Goal: Task Accomplishment & Management: Manage account settings

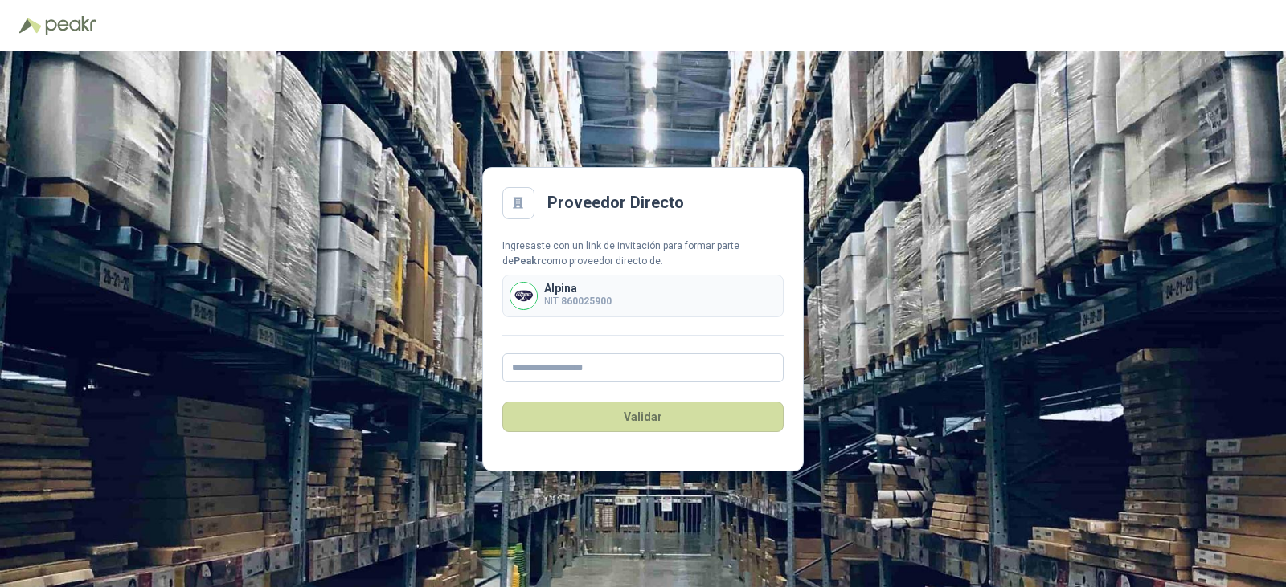
click at [579, 292] on p "Alpina" at bounding box center [577, 288] width 67 height 11
click at [582, 373] on input "text" at bounding box center [642, 368] width 281 height 29
type input "**********"
click at [620, 417] on button "Validar" at bounding box center [642, 417] width 281 height 31
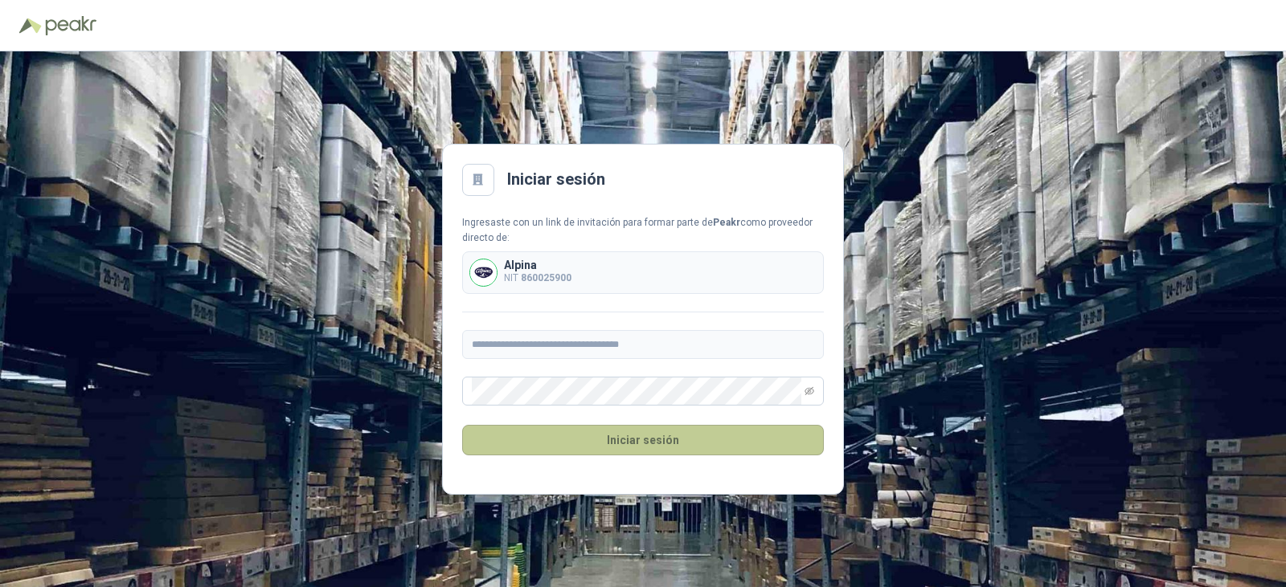
click at [627, 438] on button "Iniciar sesión" at bounding box center [643, 440] width 362 height 31
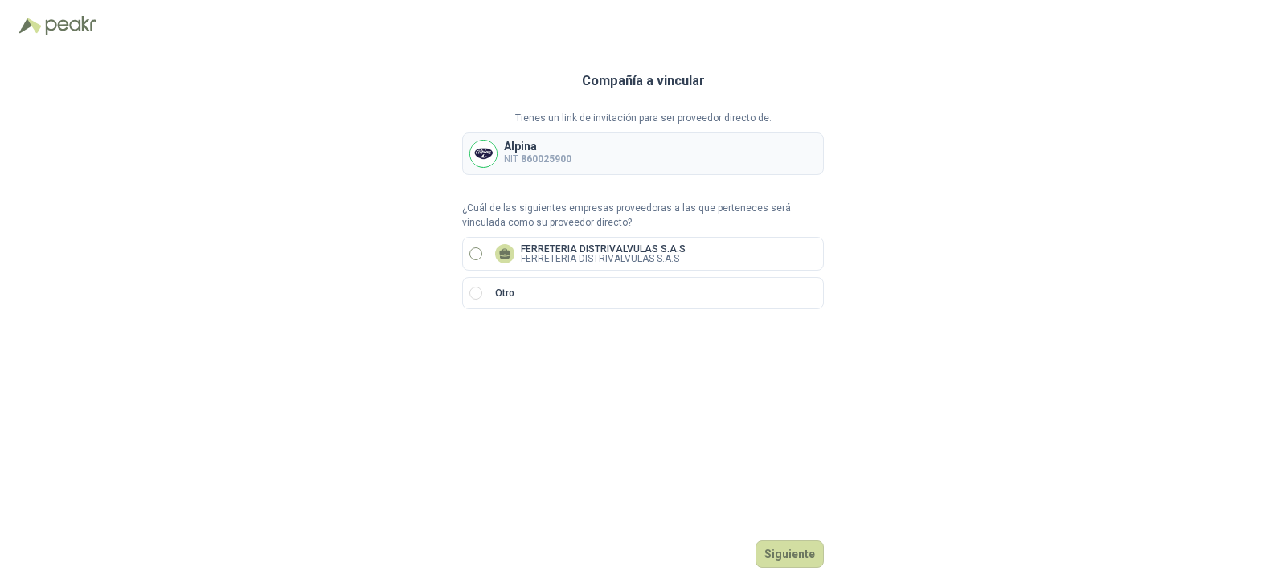
click at [468, 252] on label "FERRETERIA [PERSON_NAME] S.A.S FERRETERIA [PERSON_NAME] S.A.S" at bounding box center [643, 254] width 362 height 34
click at [794, 557] on button "Siguiente" at bounding box center [789, 554] width 68 height 27
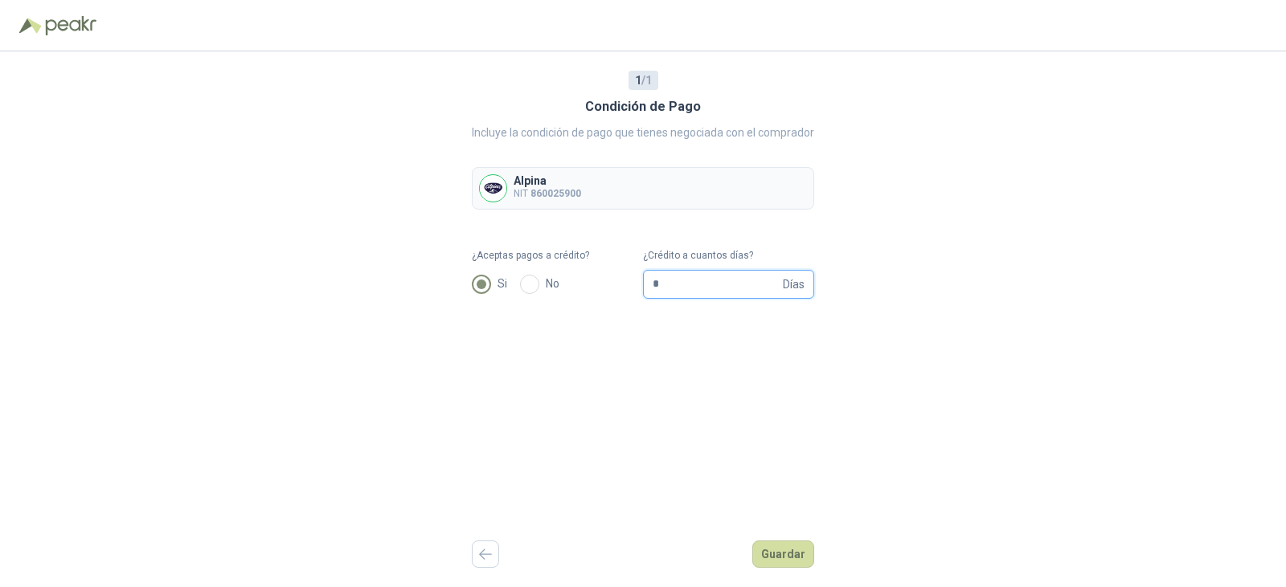
drag, startPoint x: 684, startPoint y: 293, endPoint x: 622, endPoint y: 285, distance: 62.4
click at [622, 285] on form "¿Aceptas pagos a crédito? Si No ¿Crédito a cuantos días? * Días" at bounding box center [643, 273] width 342 height 51
type input "**"
click at [787, 566] on button "Guardar" at bounding box center [783, 554] width 62 height 27
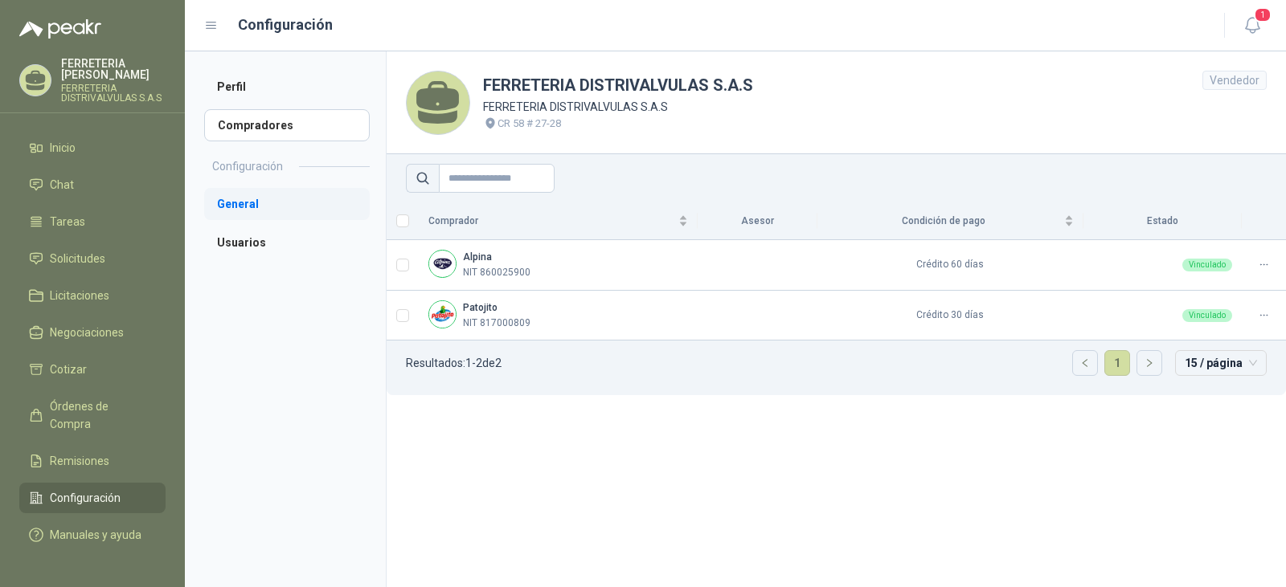
click at [261, 202] on li "General" at bounding box center [287, 204] width 166 height 32
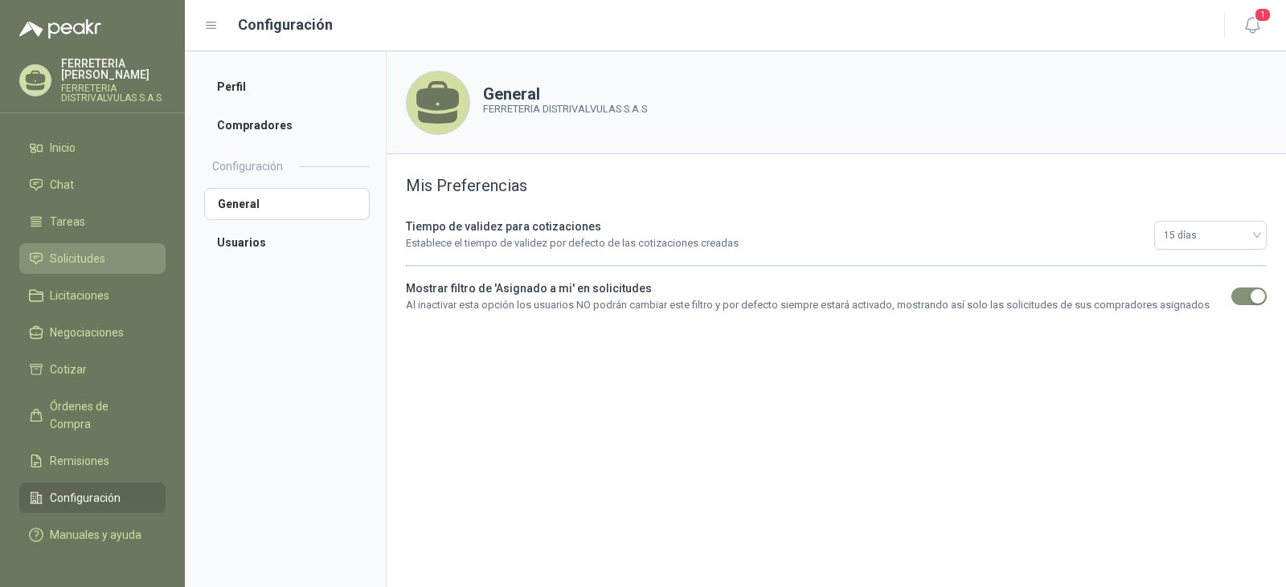
click at [97, 260] on span "Solicitudes" at bounding box center [77, 259] width 55 height 18
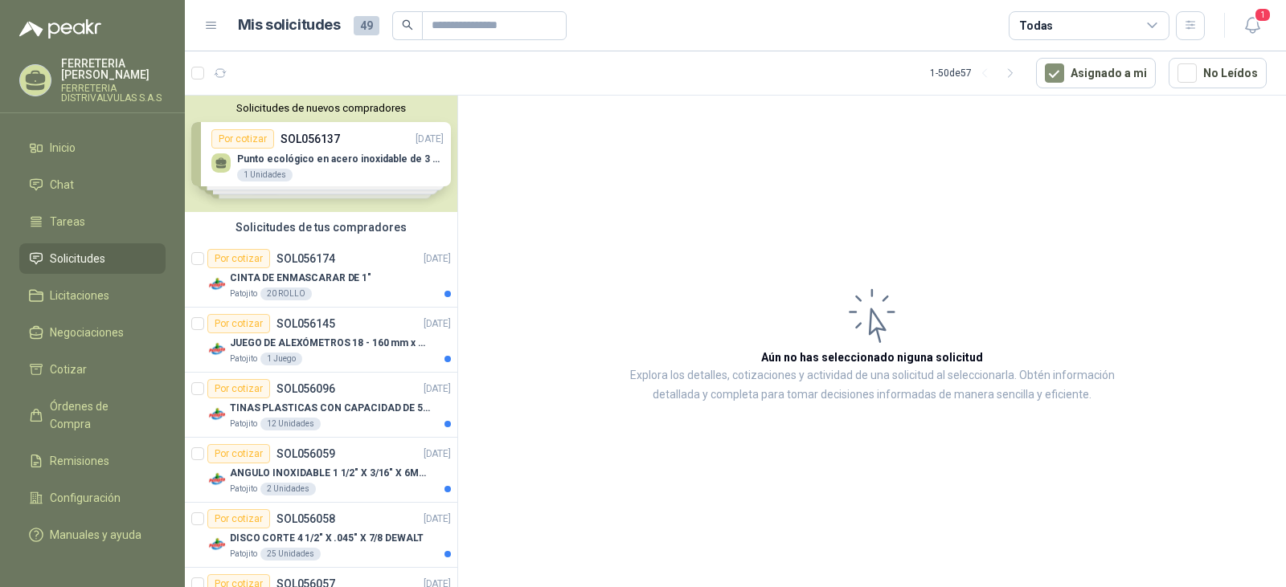
click at [326, 169] on div "Solicitudes de nuevos compradores Por cotizar SOL056137 [DATE] Punto ecológico …" at bounding box center [321, 154] width 272 height 117
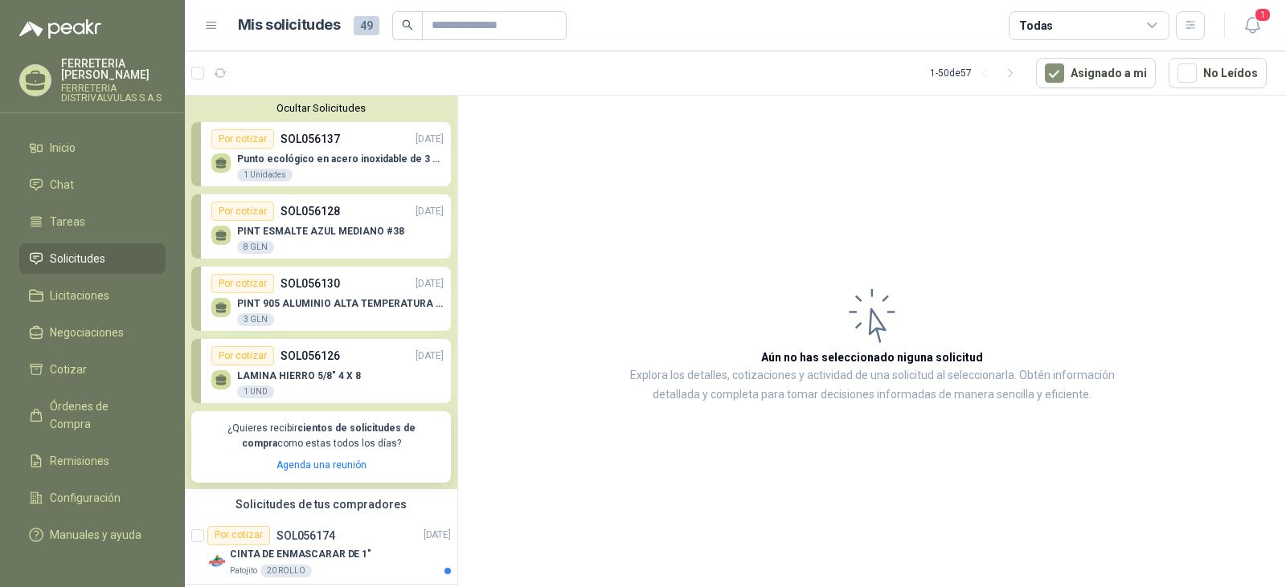
click at [327, 237] on p "PINT ESMALTE AZUL MEDIANO #38" at bounding box center [320, 231] width 167 height 11
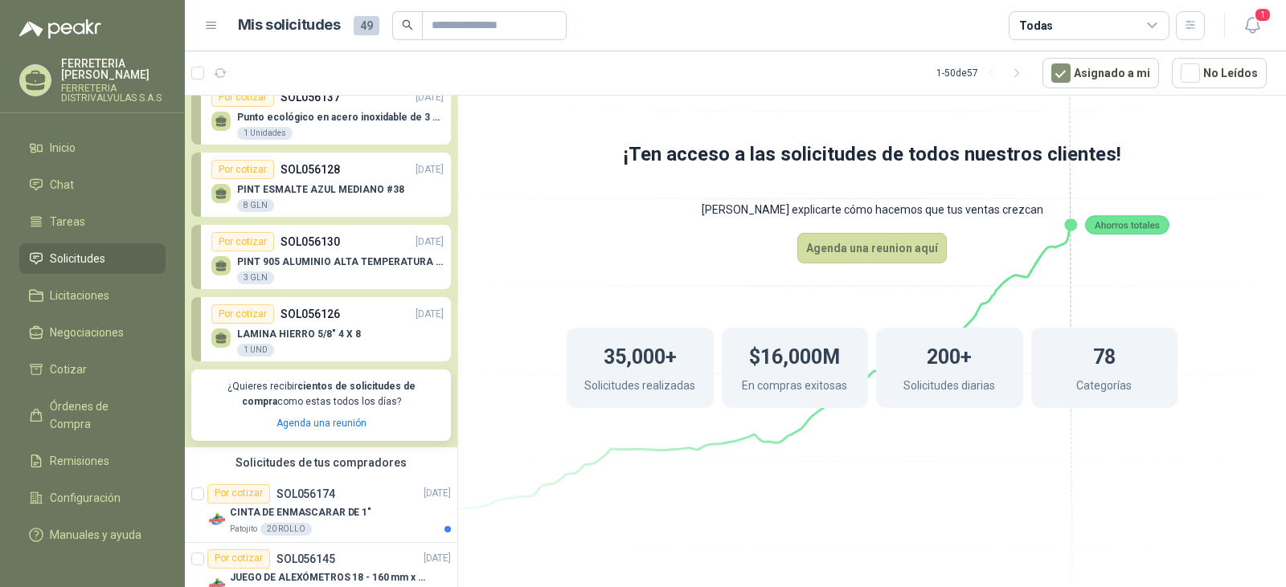
scroll to position [161, 0]
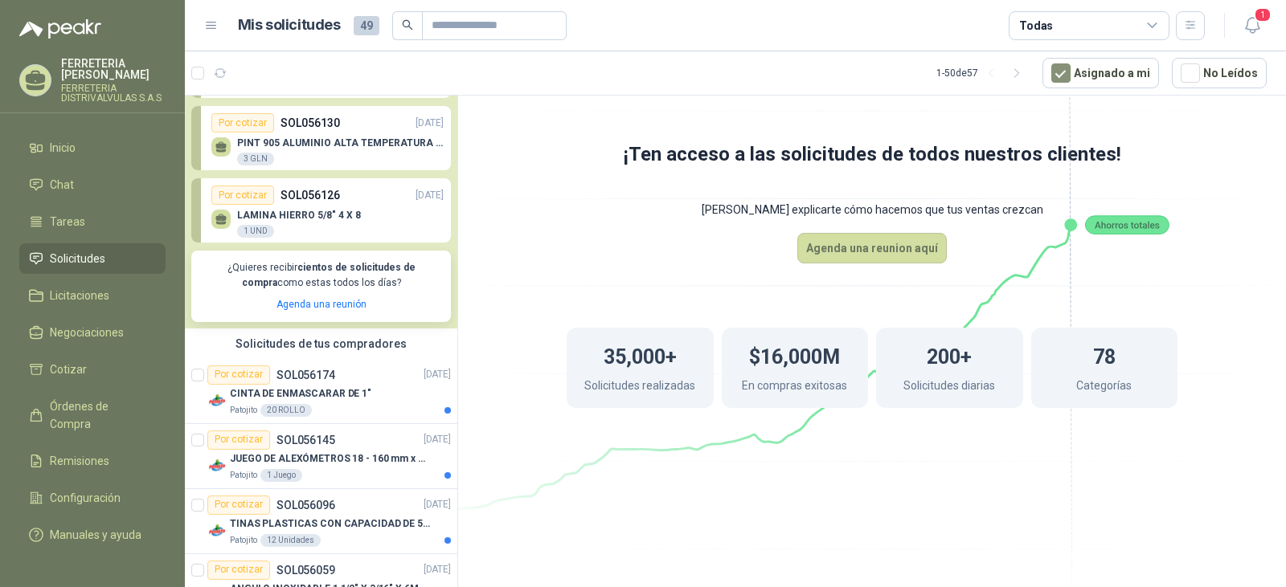
click at [357, 345] on div "Solicitudes de tus compradores" at bounding box center [321, 344] width 272 height 31
click at [90, 330] on span "Negociaciones" at bounding box center [87, 333] width 74 height 18
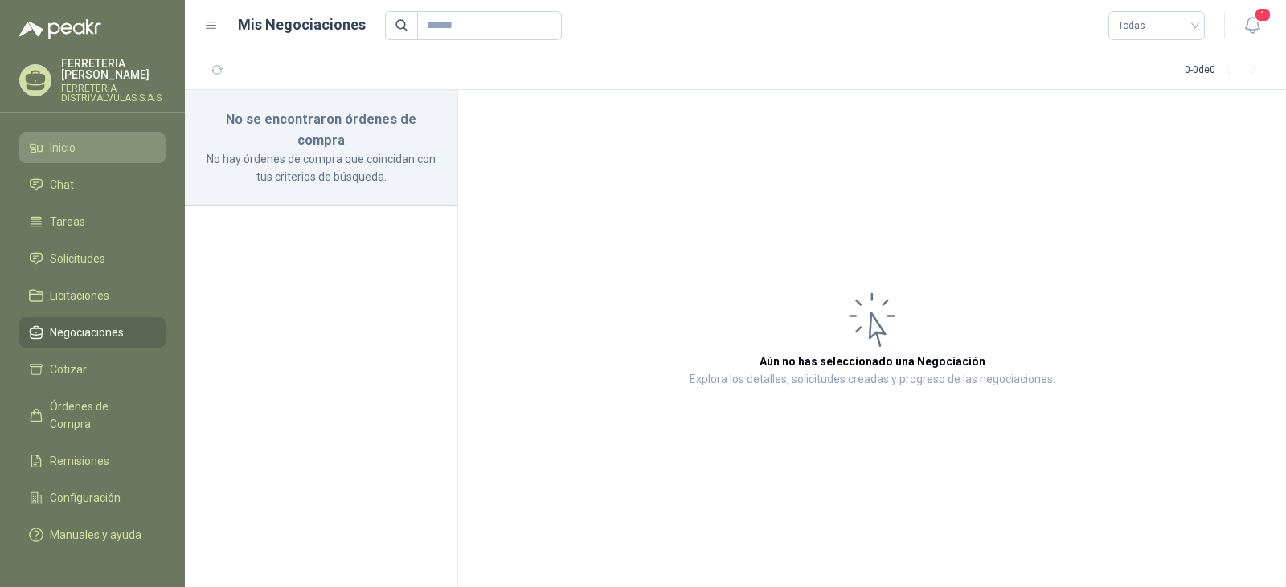
click at [90, 134] on link "Inicio" at bounding box center [92, 148] width 146 height 31
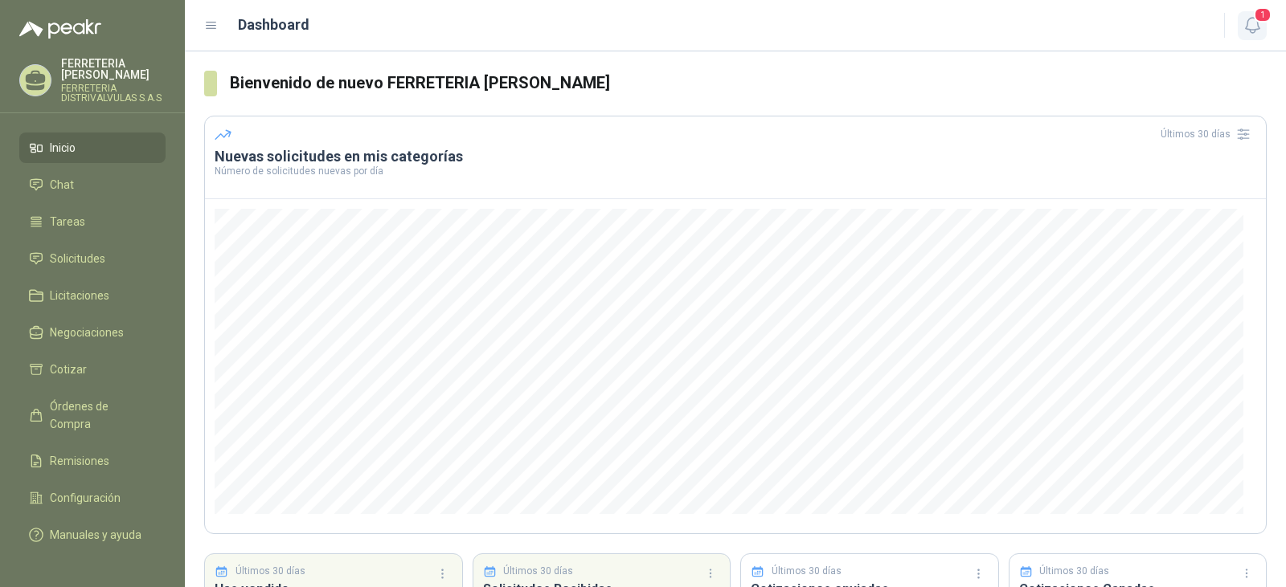
click at [1245, 18] on icon "button" at bounding box center [1252, 25] width 20 height 20
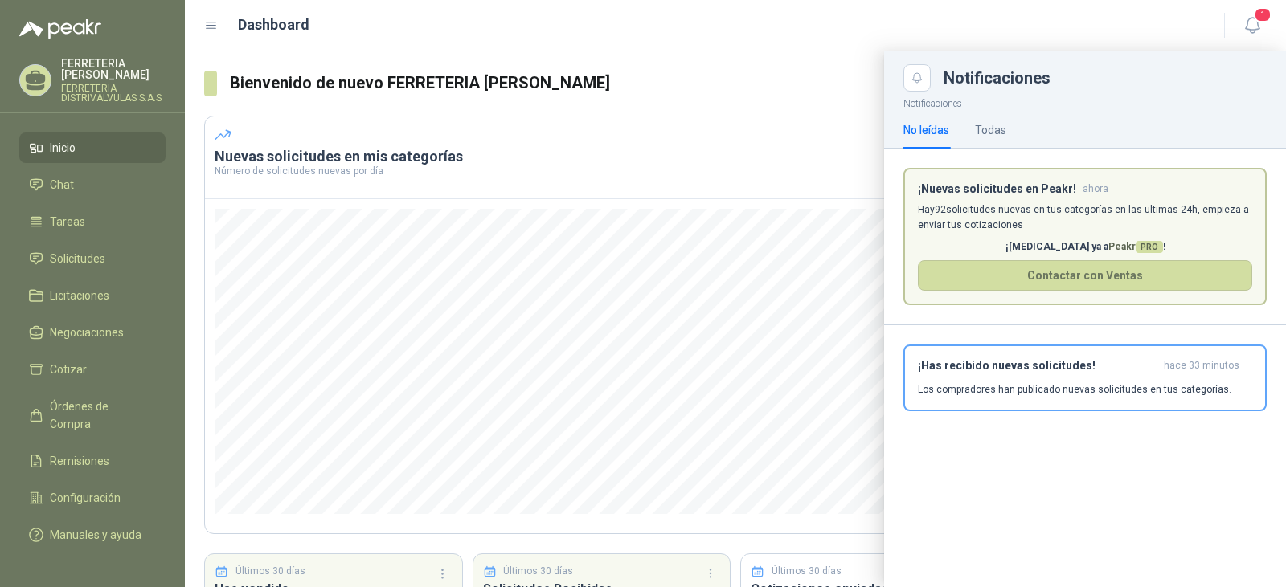
click at [1036, 207] on p "Hay 92 solicitudes nuevas en tus categorías en las ultimas 24h, empieza a envia…" at bounding box center [1085, 217] width 334 height 31
click at [1081, 207] on p "Hay 92 solicitudes nuevas en tus categorías en las ultimas 24h, empieza a envia…" at bounding box center [1085, 217] width 334 height 31
click at [1074, 368] on h3 "¡Has recibido nuevas solicitudes!" at bounding box center [1037, 366] width 239 height 14
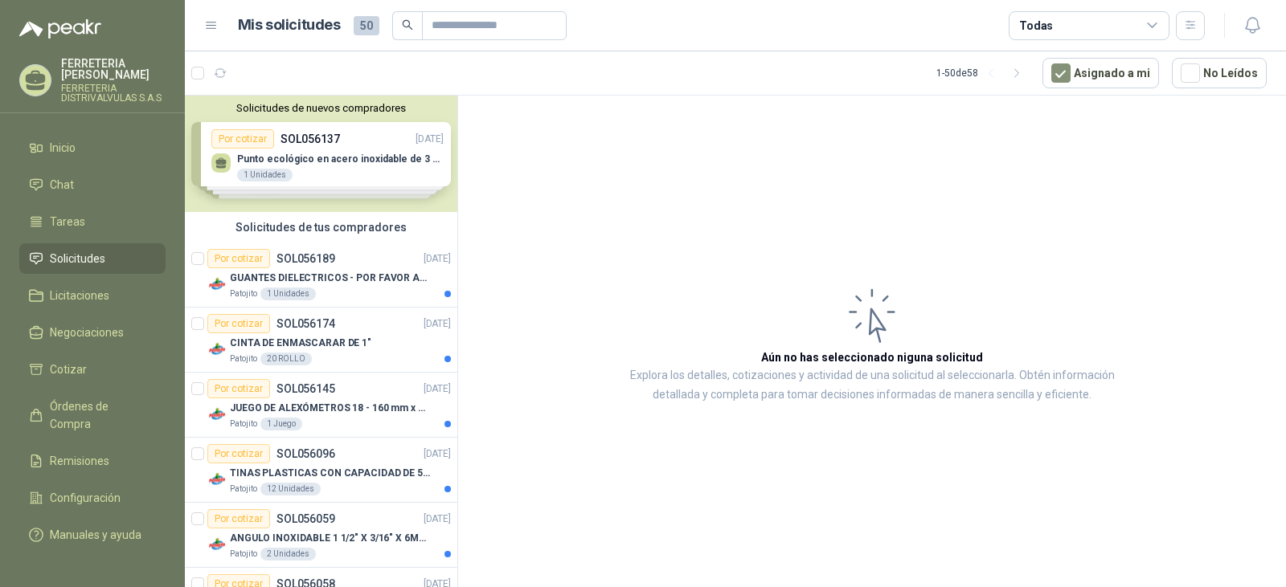
click at [331, 162] on div "Solicitudes de nuevos compradores Por cotizar SOL056137 [DATE] Punto ecológico …" at bounding box center [321, 154] width 272 height 117
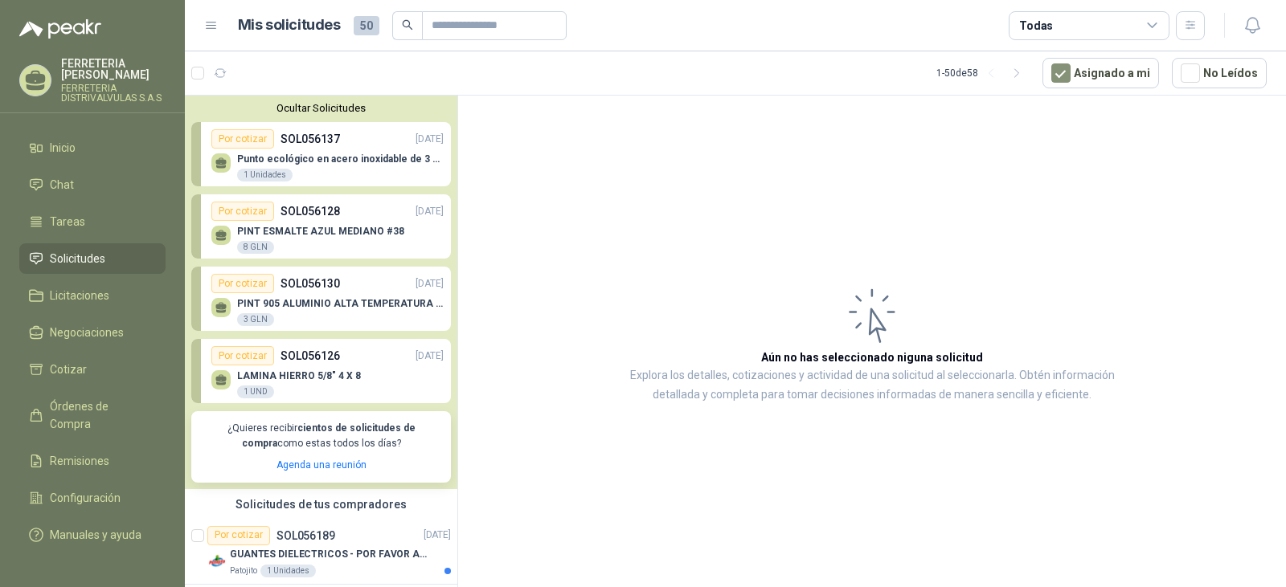
click at [74, 117] on menu "FERRETERIA [PERSON_NAME] FERRETERIA [PERSON_NAME] S.A.S Inicio Chat Tareas Soli…" at bounding box center [92, 293] width 185 height 587
click at [72, 140] on span "Inicio" at bounding box center [63, 148] width 26 height 18
